Goal: Transaction & Acquisition: Obtain resource

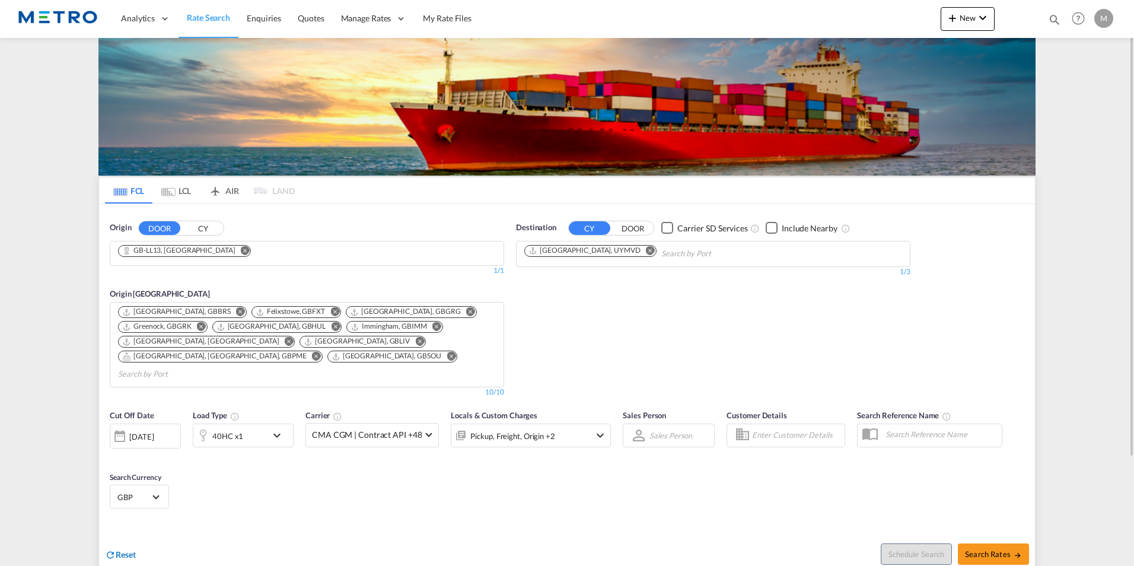
click at [118, 549] on span "Reset" at bounding box center [126, 554] width 20 height 10
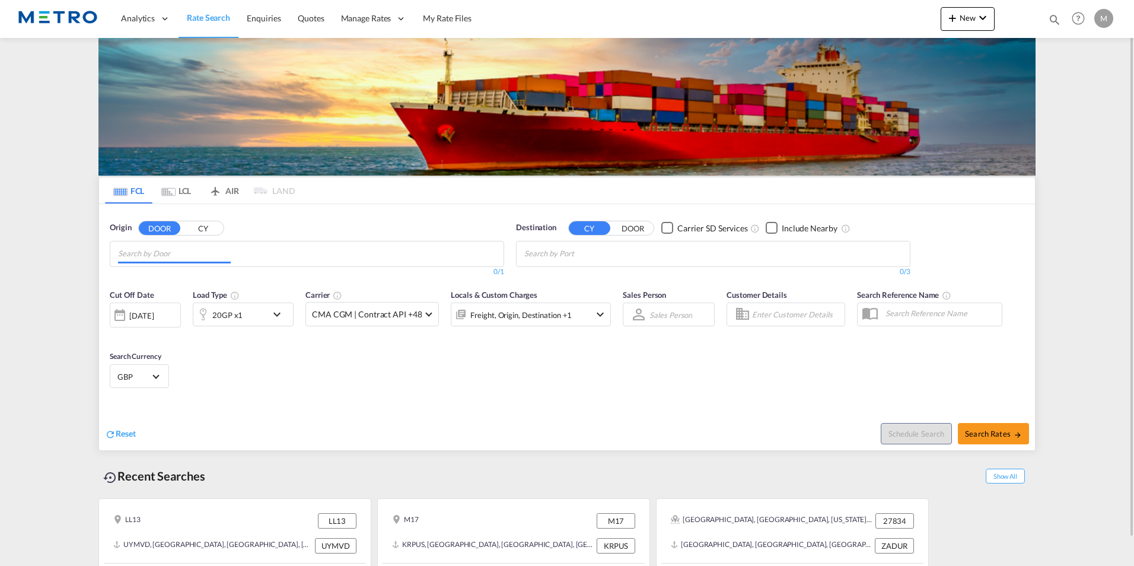
click at [433, 244] on md-chips at bounding box center [306, 253] width 393 height 25
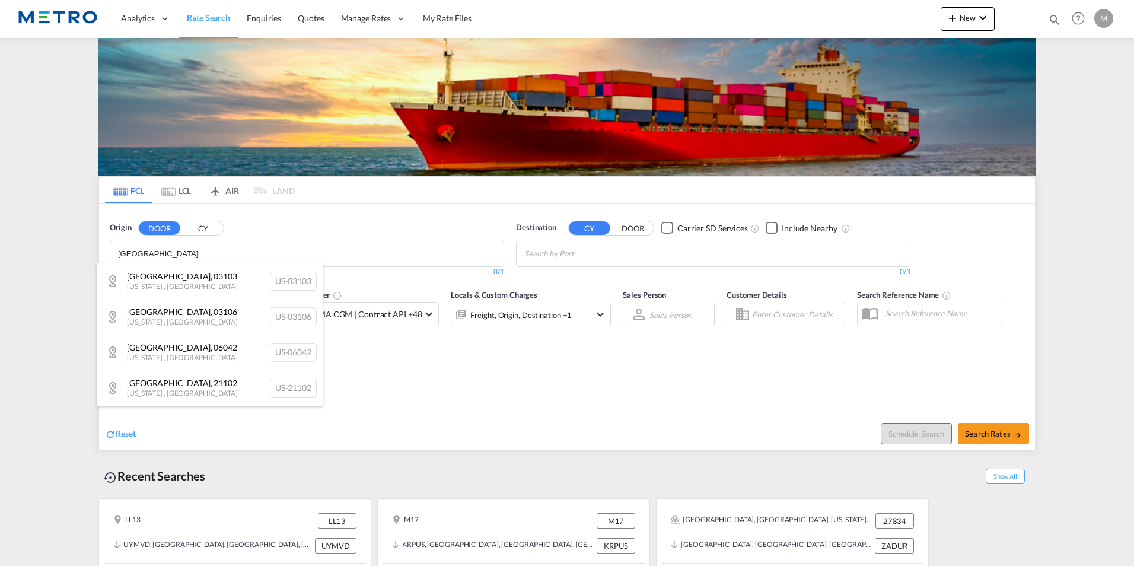
type input "[GEOGRAPHIC_DATA]"
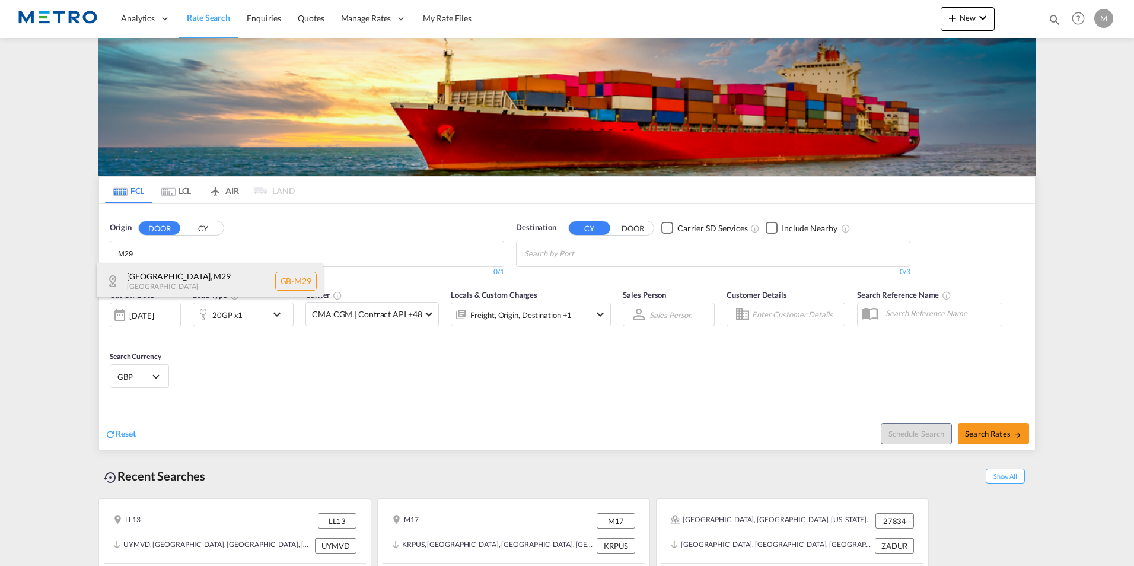
type input "M29"
click at [173, 281] on div "[GEOGRAPHIC_DATA] , M29 [GEOGRAPHIC_DATA] [GEOGRAPHIC_DATA]-M29" at bounding box center [209, 281] width 225 height 36
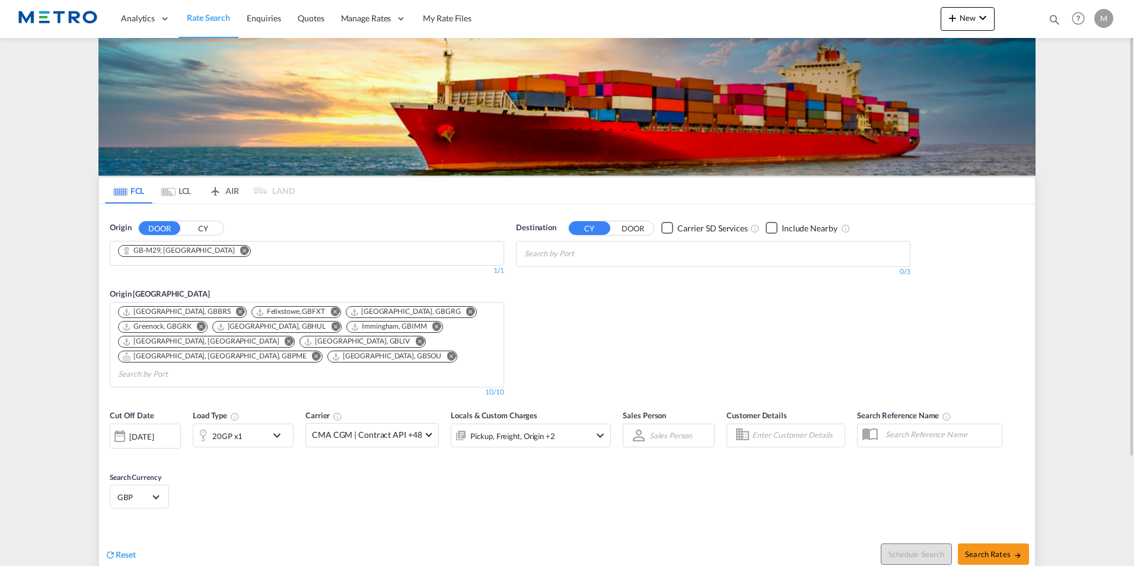
click at [562, 249] on input "Chips input." at bounding box center [581, 253] width 113 height 19
type input "[GEOGRAPHIC_DATA]"
drag, startPoint x: 570, startPoint y: 269, endPoint x: 557, endPoint y: 268, distance: 13.1
click at [570, 268] on div "Shanghai [GEOGRAPHIC_DATA] [GEOGRAPHIC_DATA]" at bounding box center [616, 281] width 225 height 36
click at [990, 549] on span "Search Rates" at bounding box center [993, 553] width 57 height 9
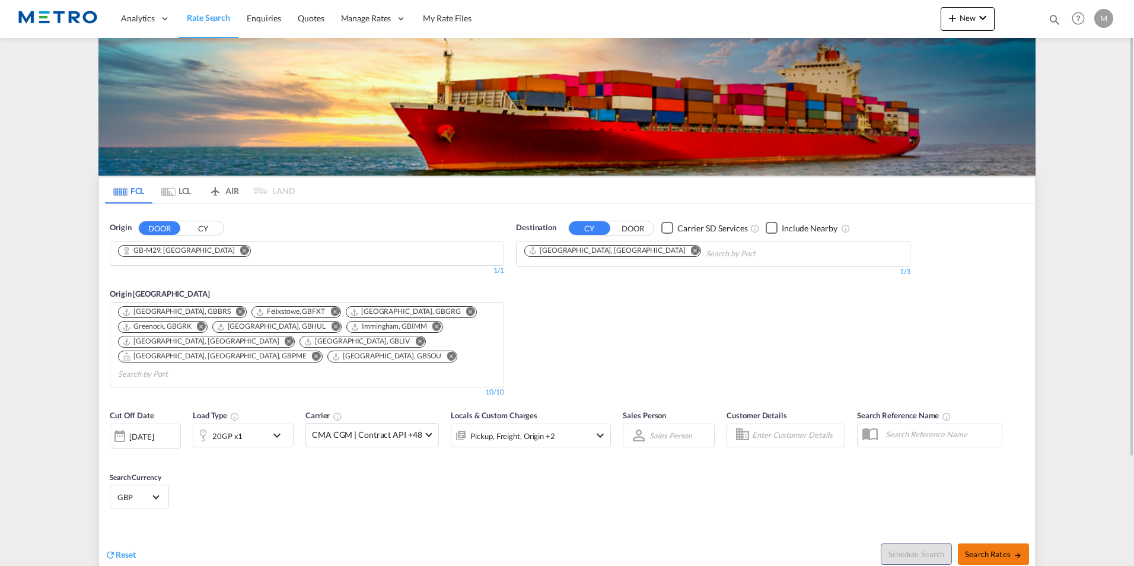
type input "M29 to CNSHA / [DATE]"
